Goal: Task Accomplishment & Management: Use online tool/utility

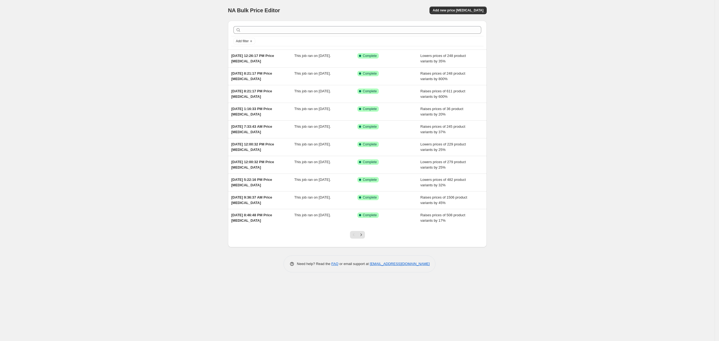
click at [459, 3] on div "NA Bulk Price Editor. This page is ready NA Bulk Price Editor Add new price [ME…" at bounding box center [357, 10] width 259 height 21
click at [465, 11] on span "Add new price [MEDICAL_DATA]" at bounding box center [458, 10] width 51 height 4
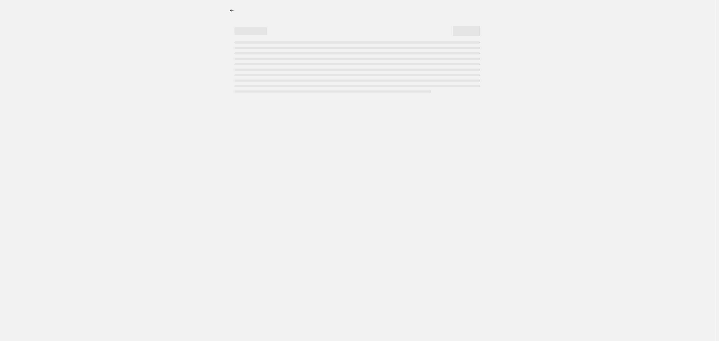
select select "percentage"
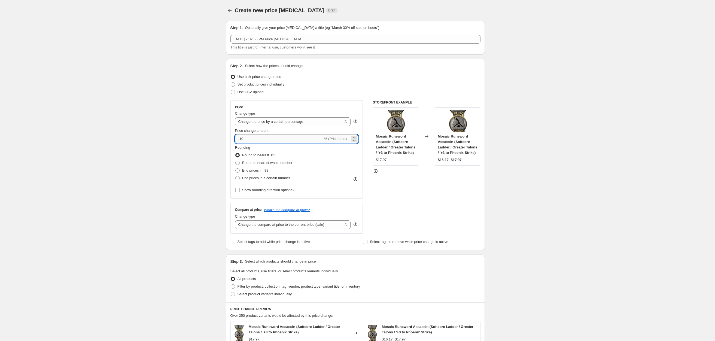
drag, startPoint x: 253, startPoint y: 140, endPoint x: 241, endPoint y: 135, distance: 12.8
click at [241, 135] on input "-10" at bounding box center [279, 138] width 88 height 9
type input "-15"
click at [202, 152] on div "Create new price [MEDICAL_DATA]. This page is ready Create new price [MEDICAL_D…" at bounding box center [355, 274] width 710 height 549
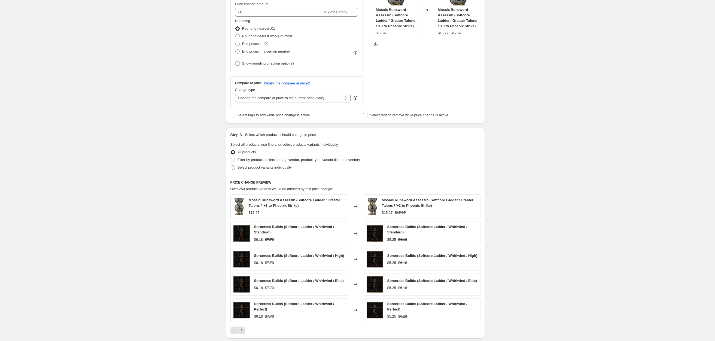
scroll to position [211, 0]
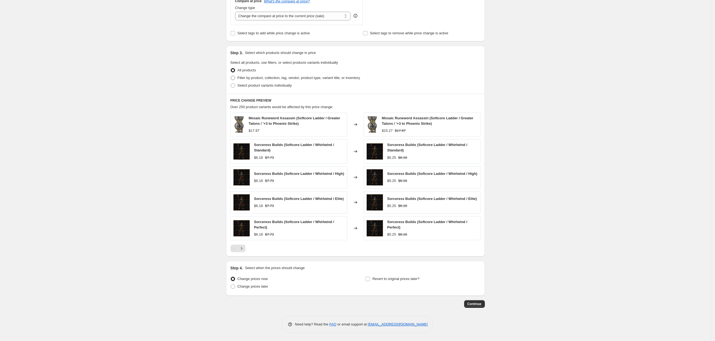
click at [262, 76] on span "Filter by product, collection, tag, vendor, product type, variant title, or inv…" at bounding box center [298, 78] width 122 height 4
click at [231, 76] on input "Filter by product, collection, tag, vendor, product type, variant title, or inv…" at bounding box center [231, 76] width 0 height 0
radio input "true"
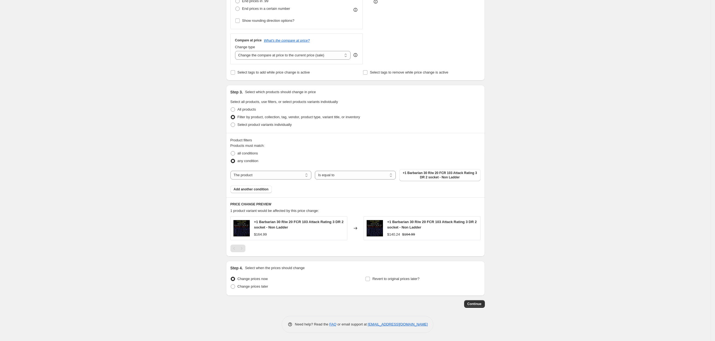
scroll to position [170, 0]
click at [248, 152] on span "all conditions" at bounding box center [247, 153] width 20 height 4
click at [231, 151] on input "all conditions" at bounding box center [231, 151] width 0 height 0
radio input "true"
click at [253, 176] on select "The product The product's collection The product's tag The product's vendor The…" at bounding box center [270, 175] width 81 height 9
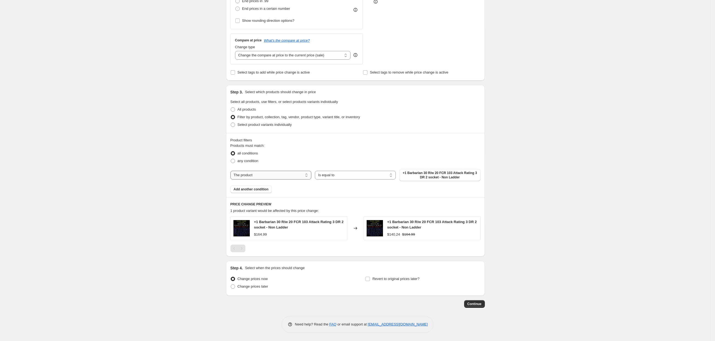
select select "collection"
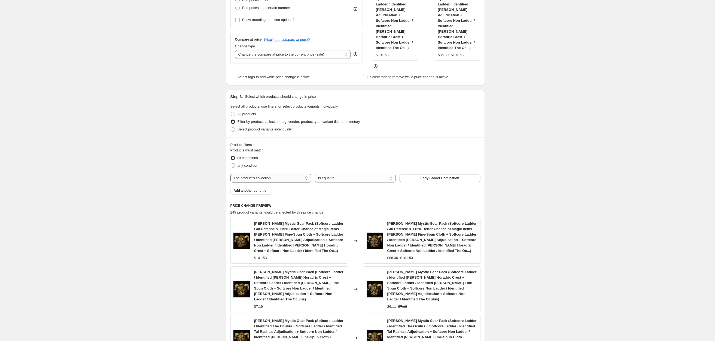
click at [281, 174] on select "The product The product's collection The product's tag The product's vendor The…" at bounding box center [270, 178] width 81 height 9
click at [429, 176] on span "Early Ladder Domination" at bounding box center [439, 178] width 39 height 4
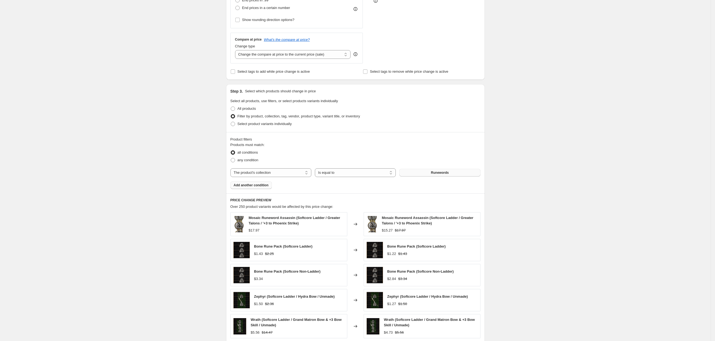
click at [251, 183] on span "Add another condition" at bounding box center [251, 185] width 35 height 4
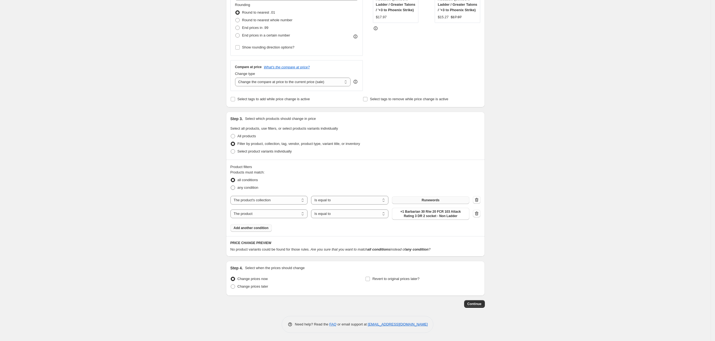
scroll to position [143, 0]
drag, startPoint x: 256, startPoint y: 213, endPoint x: 270, endPoint y: 214, distance: 14.7
click at [256, 213] on select "The product The product's collection The product's tag The product's vendor The…" at bounding box center [268, 213] width 77 height 9
select select "title"
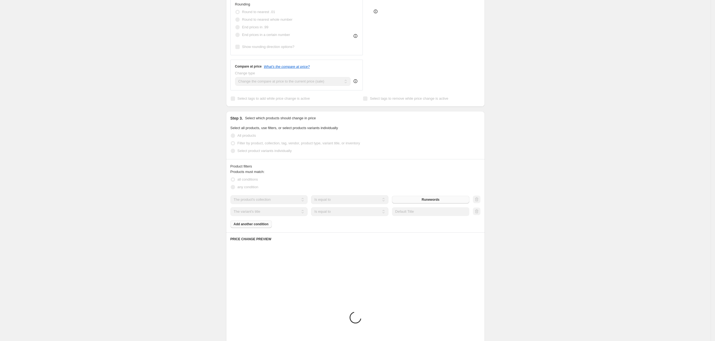
scroll to position [140, 0]
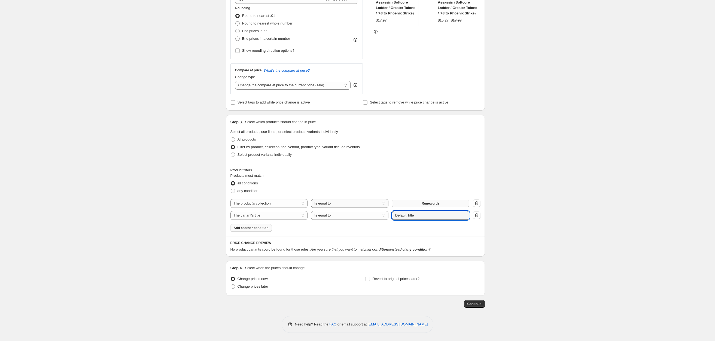
drag, startPoint x: 417, startPoint y: 213, endPoint x: 358, endPoint y: 206, distance: 58.6
click at [371, 208] on div "The product The product's collection The product's tag The product's vendor The…" at bounding box center [355, 209] width 250 height 21
type input "softcore ladder"
click at [142, 232] on div "Create new price [MEDICAL_DATA]. This page is ready Create new price [MEDICAL_D…" at bounding box center [355, 101] width 710 height 480
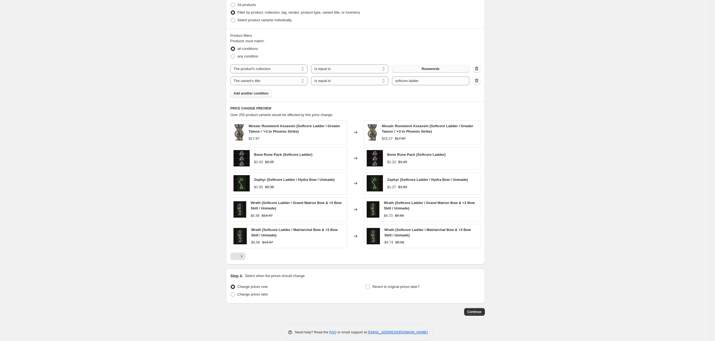
scroll to position [284, 0]
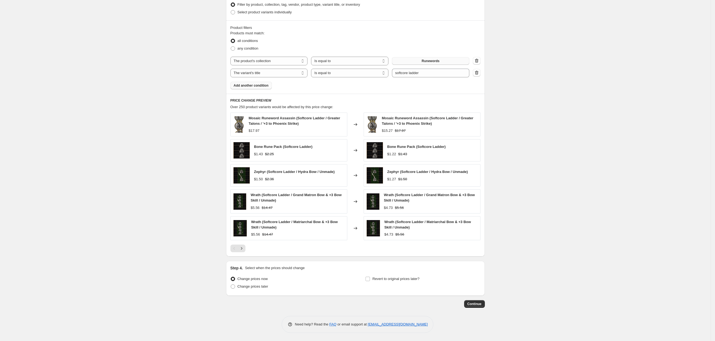
drag, startPoint x: 475, startPoint y: 297, endPoint x: 477, endPoint y: 301, distance: 4.5
click at [476, 298] on div "Step 1. Optionally give your price [MEDICAL_DATA] a title (eg "March 30% off sa…" at bounding box center [353, 21] width 263 height 573
click at [478, 304] on span "Continue" at bounding box center [474, 304] width 14 height 4
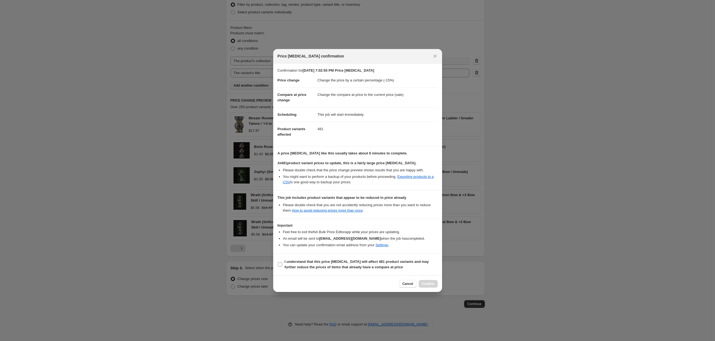
drag, startPoint x: 296, startPoint y: 265, endPoint x: 334, endPoint y: 265, distance: 38.4
click at [296, 265] on span "I understand that this price [MEDICAL_DATA] will affect 481 product variants an…" at bounding box center [360, 264] width 153 height 11
click at [282, 265] on input "I understand that this price [MEDICAL_DATA] will affect 481 product variants an…" at bounding box center [280, 264] width 4 height 4
checkbox input "true"
click at [424, 284] on span "Confirm" at bounding box center [428, 283] width 13 height 4
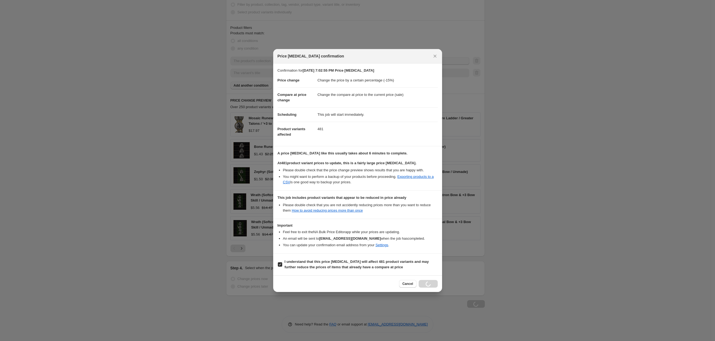
scroll to position [284, 0]
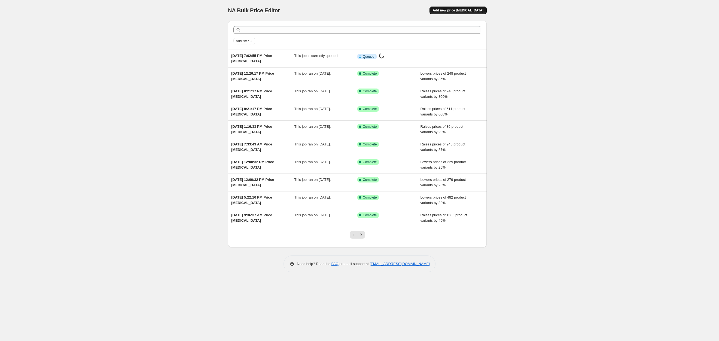
click at [467, 8] on span "Add new price [MEDICAL_DATA]" at bounding box center [458, 10] width 51 height 4
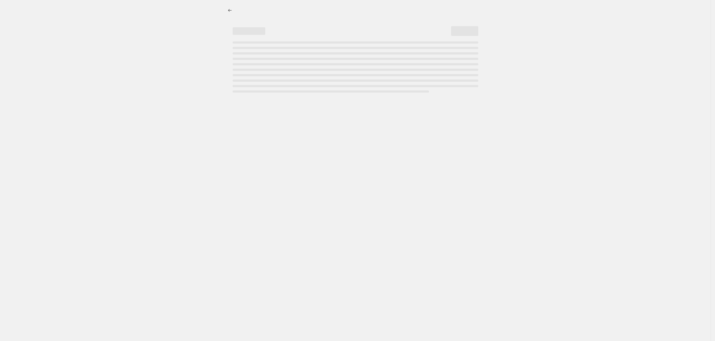
select select "percentage"
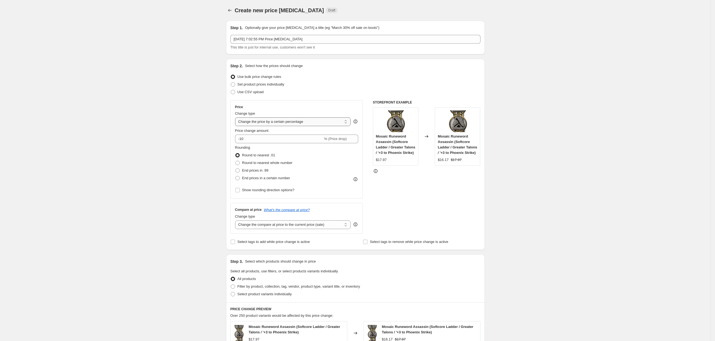
click at [262, 122] on select "Change the price to a certain amount Change the price by a certain amount Chang…" at bounding box center [293, 121] width 116 height 9
click at [168, 114] on div "Create new price [MEDICAL_DATA]. This page is ready Create new price [MEDICAL_D…" at bounding box center [355, 274] width 710 height 549
drag, startPoint x: 242, startPoint y: 139, endPoint x: 248, endPoint y: 139, distance: 6.3
click at [247, 139] on input "-10" at bounding box center [279, 138] width 88 height 9
type input "-22"
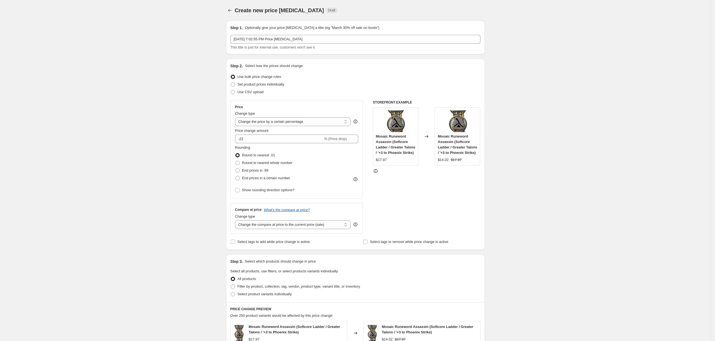
click at [205, 154] on div "Create new price [MEDICAL_DATA]. This page is ready Create new price [MEDICAL_D…" at bounding box center [355, 274] width 710 height 549
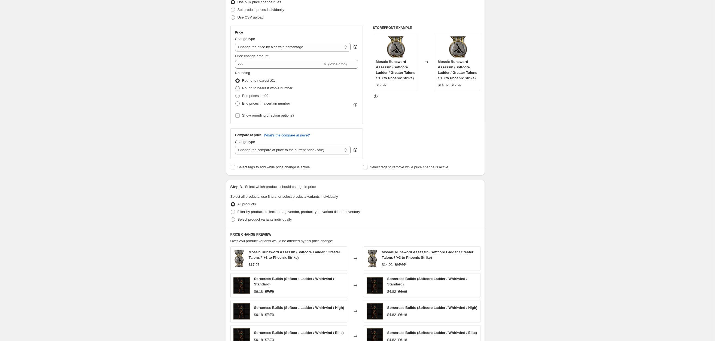
scroll to position [163, 0]
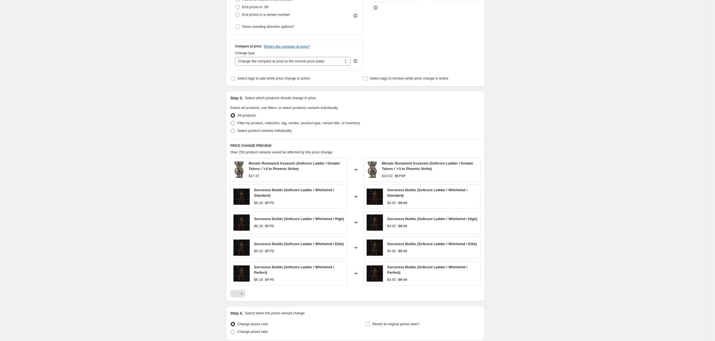
click at [246, 121] on span "Filter by product, collection, tag, vendor, product type, variant title, or inv…" at bounding box center [298, 123] width 122 height 4
click at [231, 121] on input "Filter by product, collection, tag, vendor, product type, variant title, or inv…" at bounding box center [231, 121] width 0 height 0
radio input "true"
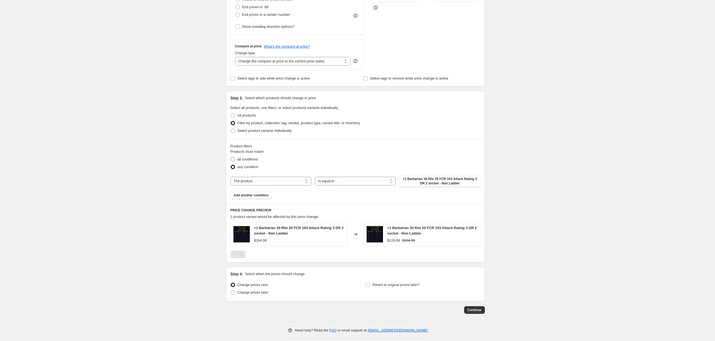
click at [254, 160] on span "all conditions" at bounding box center [247, 159] width 20 height 4
click at [231, 157] on input "all conditions" at bounding box center [231, 157] width 0 height 0
radio input "true"
click at [256, 194] on span "Add another condition" at bounding box center [251, 195] width 35 height 4
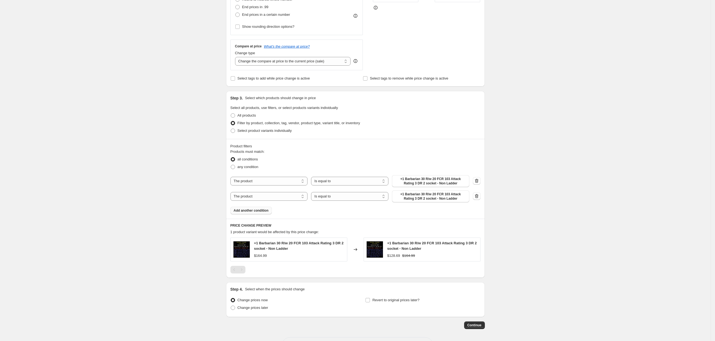
click at [427, 180] on span "+1 Barbarian 30 R/w 20 FCR 103 Attack Rating 3 DR 2 socket - Non Ladder" at bounding box center [430, 181] width 71 height 9
click at [271, 180] on select "The product The product's collection The product's tag The product's vendor The…" at bounding box center [268, 181] width 77 height 9
select select "collection"
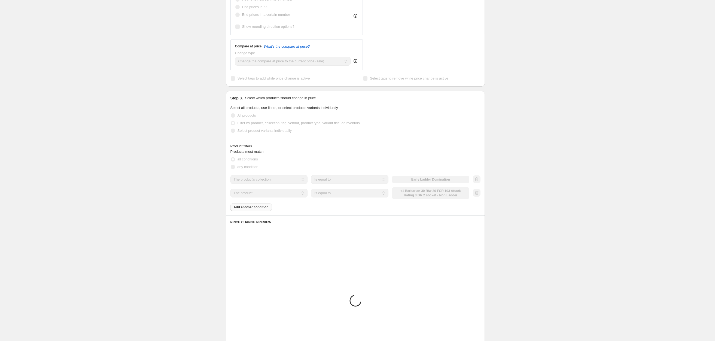
scroll to position [143, 0]
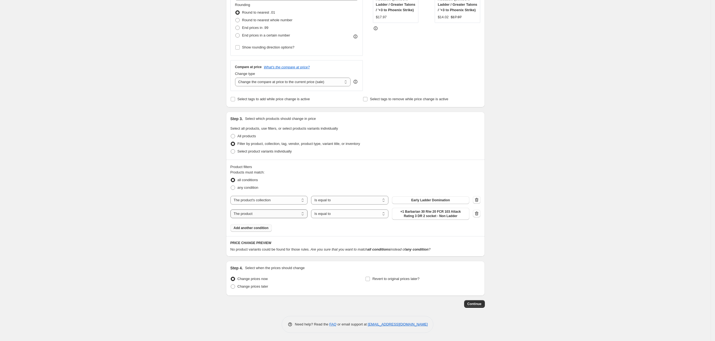
click at [257, 213] on select "The product The product's collection The product's tag The product's vendor The…" at bounding box center [268, 213] width 77 height 9
select select "title"
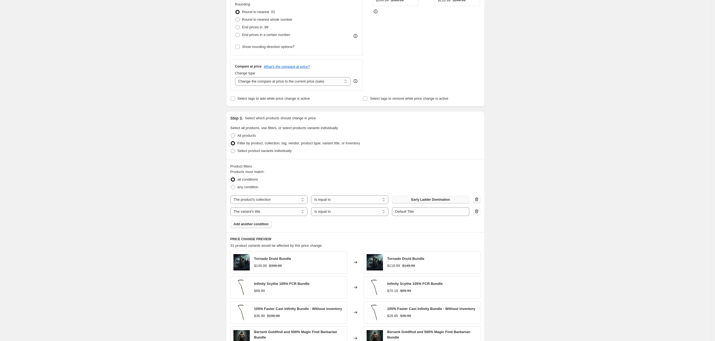
click at [439, 199] on span "Early Ladder Domination" at bounding box center [430, 199] width 39 height 4
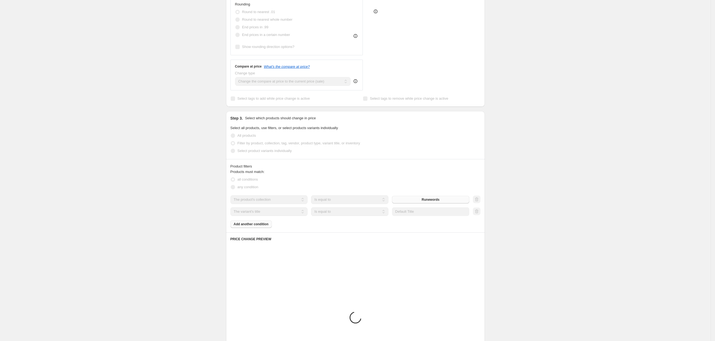
scroll to position [140, 0]
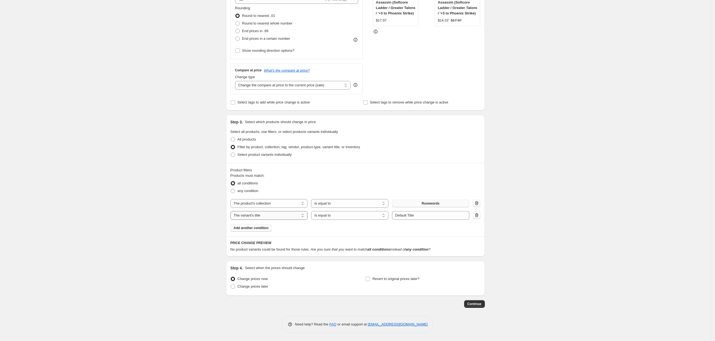
click at [266, 216] on select "The product The product's collection The product's tag The product's vendor The…" at bounding box center [268, 215] width 77 height 9
click at [265, 216] on select "The product The product's collection The product's tag The product's vendor The…" at bounding box center [268, 215] width 77 height 9
click at [271, 215] on select "The product The product's collection The product's tag The product's vendor The…" at bounding box center [268, 215] width 77 height 9
drag, startPoint x: 394, startPoint y: 234, endPoint x: 403, endPoint y: 229, distance: 9.5
click at [396, 233] on div "Product filters Products must match: all conditions any condition The product T…" at bounding box center [355, 199] width 259 height 73
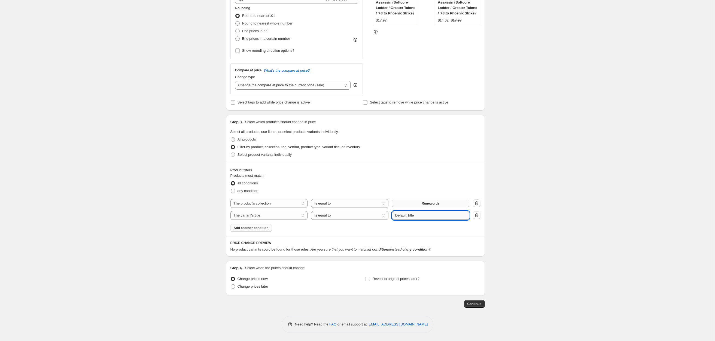
click at [413, 215] on input "Default Title" at bounding box center [430, 215] width 77 height 9
drag, startPoint x: 423, startPoint y: 213, endPoint x: 357, endPoint y: 206, distance: 66.6
click at [372, 208] on div "The product The product's collection The product's tag The product's vendor The…" at bounding box center [355, 209] width 250 height 21
type input "hardcore ladder"
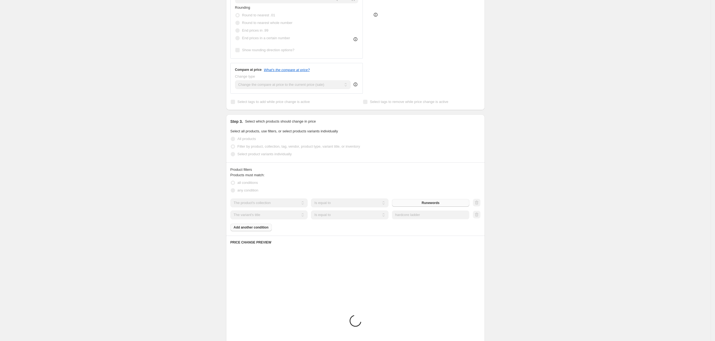
click at [583, 153] on div "Create new price [MEDICAL_DATA]. This page is ready Create new price [MEDICAL_D…" at bounding box center [355, 168] width 710 height 617
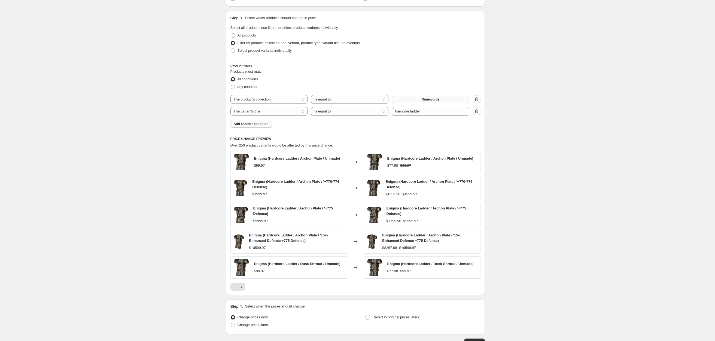
scroll to position [284, 0]
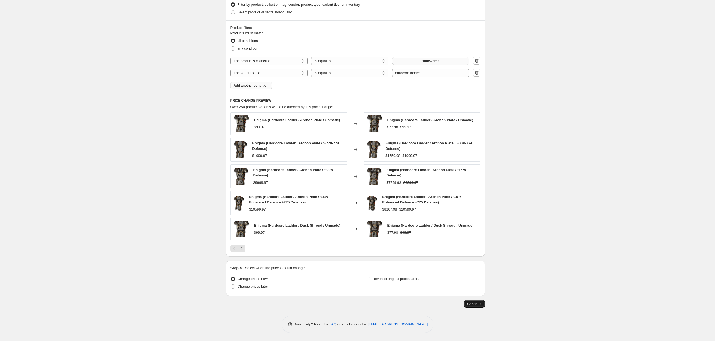
click at [480, 304] on span "Continue" at bounding box center [474, 304] width 14 height 4
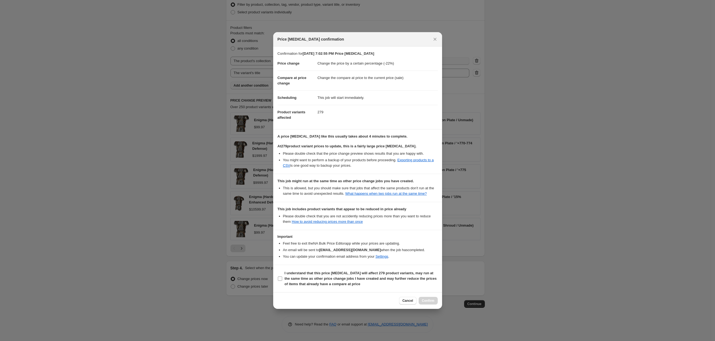
click at [290, 279] on b "I understand that this price [MEDICAL_DATA] will affect 279 product variants, m…" at bounding box center [360, 278] width 152 height 15
click at [282, 279] on input "I understand that this price [MEDICAL_DATA] will affect 279 product variants, m…" at bounding box center [280, 278] width 4 height 4
checkbox input "true"
click at [428, 300] on span "Confirm" at bounding box center [428, 300] width 13 height 4
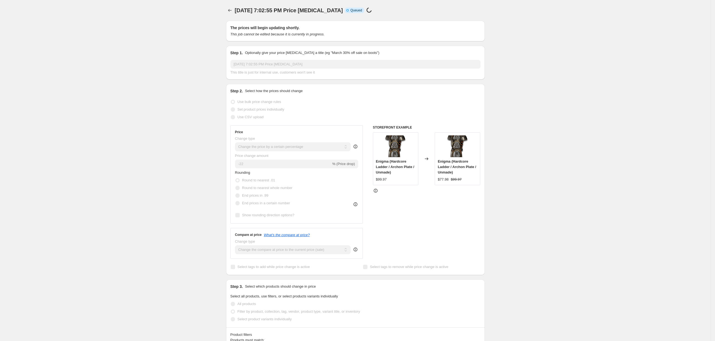
scroll to position [284, 0]
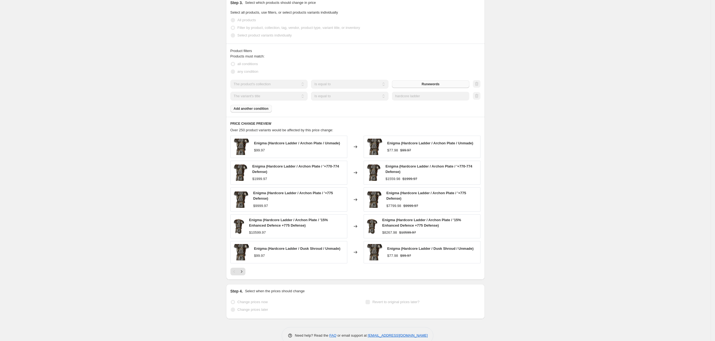
click at [535, 122] on div "[DATE] 7:02:55 PM Price [MEDICAL_DATA]. This page is ready [DATE] 7:02:55 PM Pr…" at bounding box center [355, 34] width 710 height 636
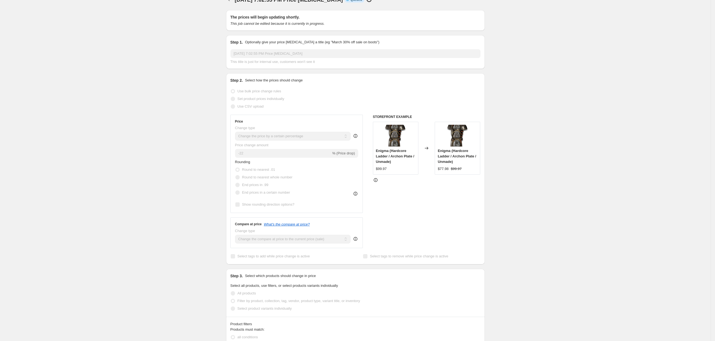
scroll to position [0, 0]
